Goal: Communication & Community: Ask a question

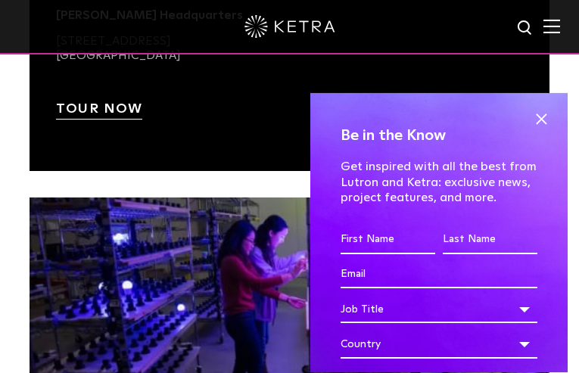
type input "[PERSON_NAME]"
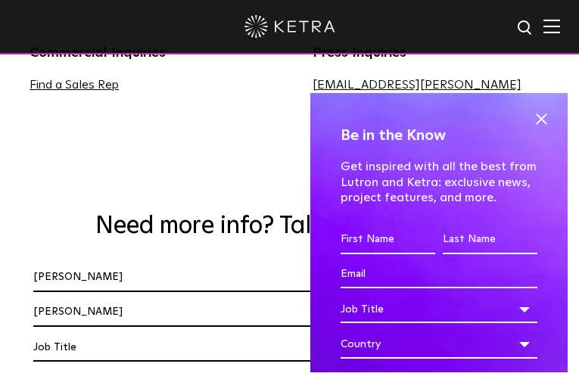
type input "[PERSON_NAME]"
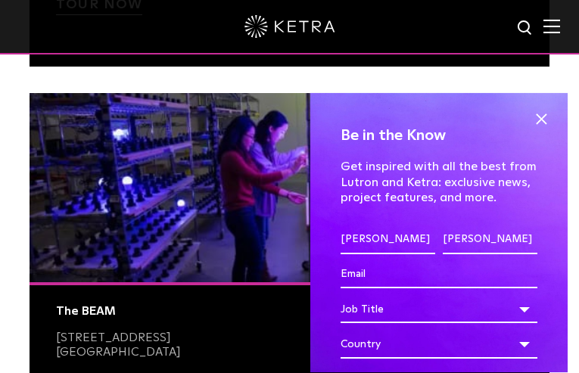
type input "[EMAIL_ADDRESS][DOMAIN_NAME]"
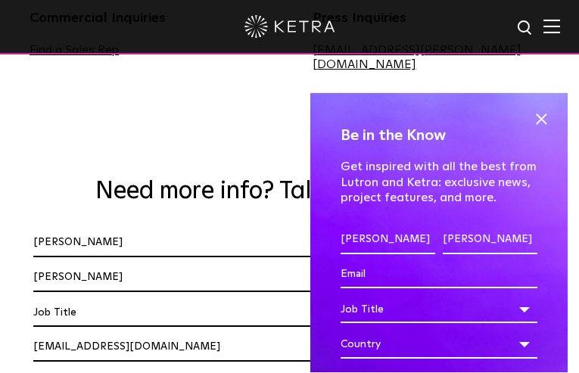
type input "[EMAIL_ADDRESS][DOMAIN_NAME]"
